Goal: Task Accomplishment & Management: Complete application form

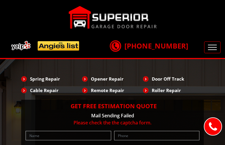
type input "pdRERkStQpb"
type input "7542909611"
type input "[EMAIL_ADDRESS][DOMAIN_NAME]"
type input "XNLzHfiCwj"
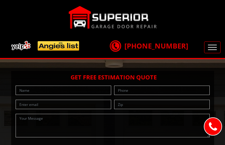
type input "IQtVMMmIJE"
type input "2336725400"
type input "[EMAIL_ADDRESS][DOMAIN_NAME]"
type input "qlghsOdA"
